Goal: Information Seeking & Learning: Learn about a topic

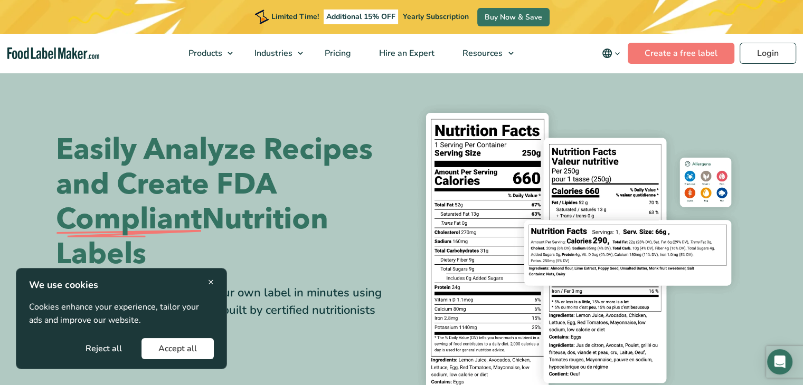
click at [112, 345] on button "Reject all" at bounding box center [104, 348] width 70 height 21
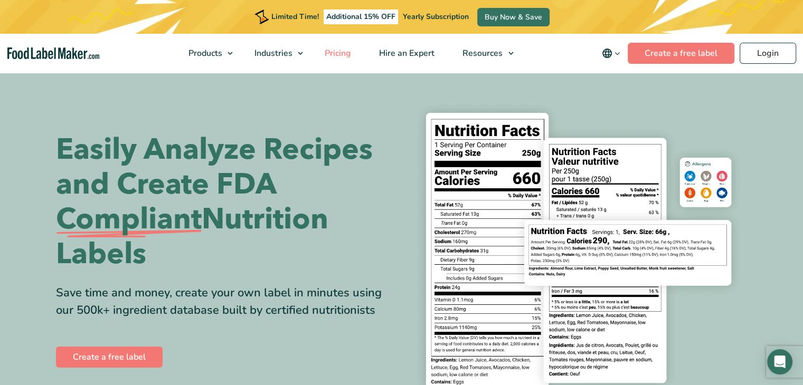
click at [331, 52] on span "Pricing" at bounding box center [337, 54] width 31 height 12
